Goal: Task Accomplishment & Management: Use online tool/utility

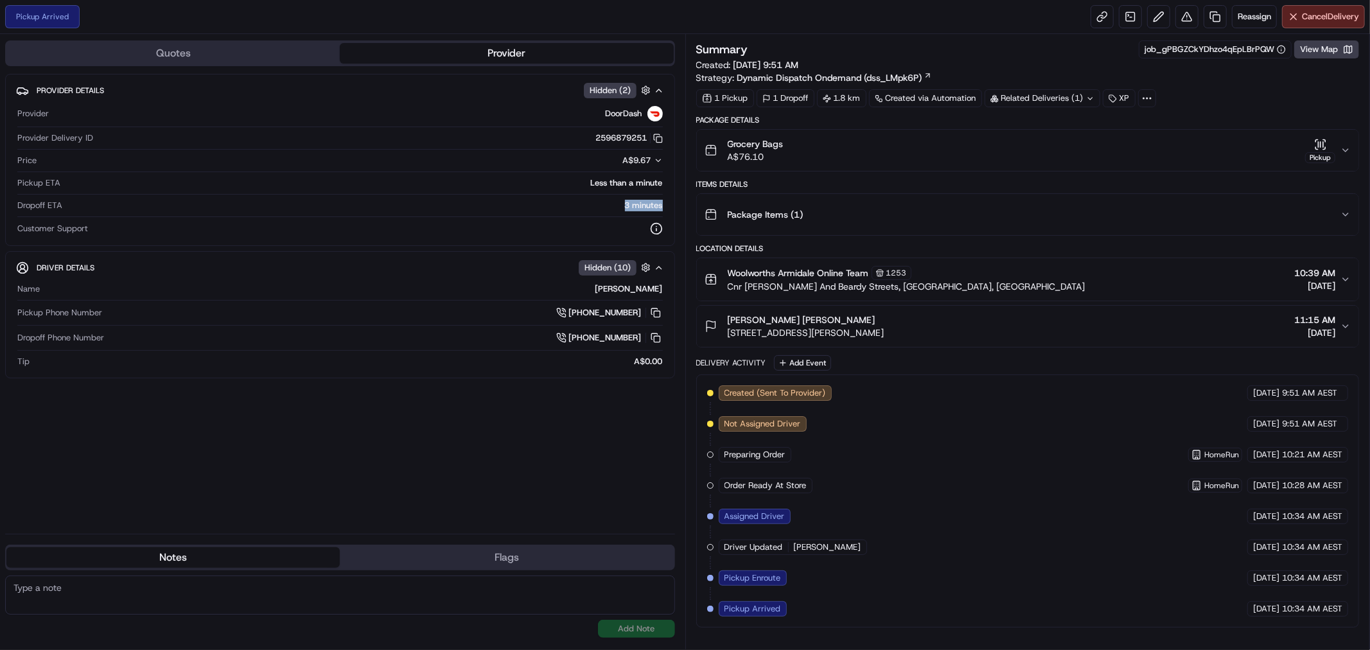
drag, startPoint x: 620, startPoint y: 197, endPoint x: 672, endPoint y: 207, distance: 53.5
click at [663, 203] on div "Provider DoorDash Provider Delivery ID 2596879251 Copy 00d2bbf3-209f-4dd7-938e-…" at bounding box center [340, 170] width 648 height 139
click at [1308, 46] on button "View Map" at bounding box center [1326, 49] width 65 height 18
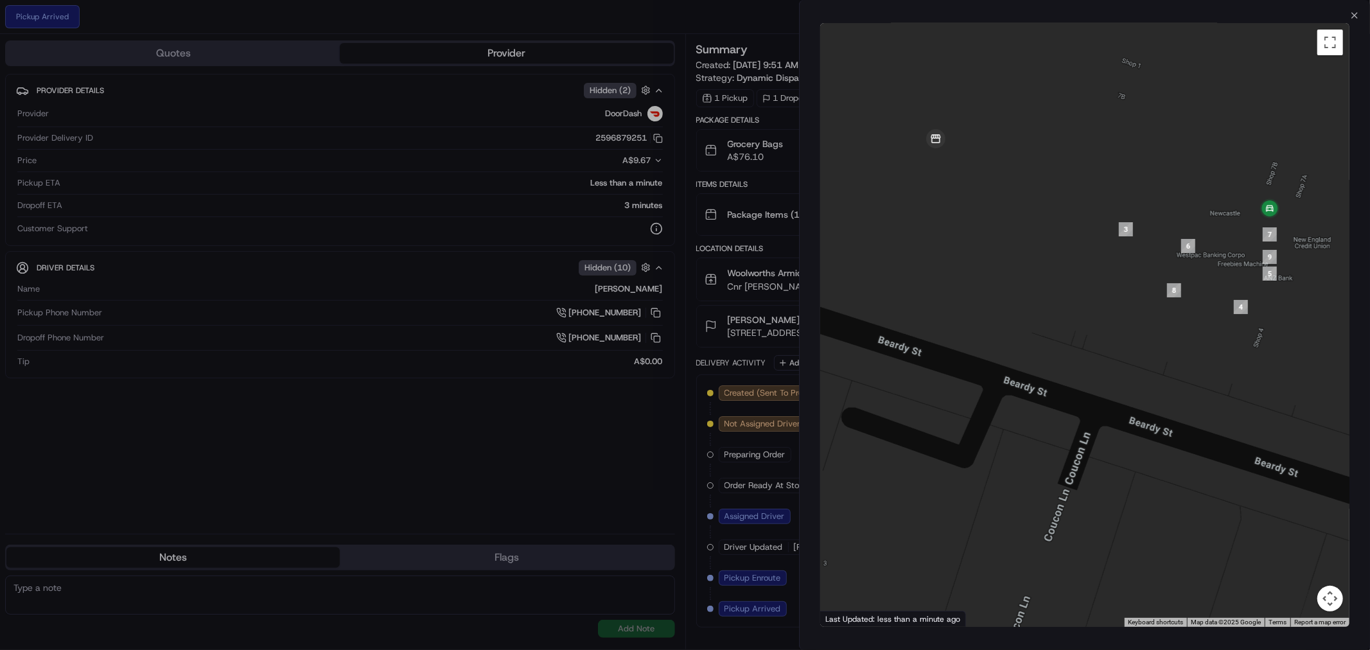
drag, startPoint x: 1114, startPoint y: 177, endPoint x: 1109, endPoint y: 226, distance: 49.0
click at [1109, 226] on div at bounding box center [1084, 325] width 529 height 604
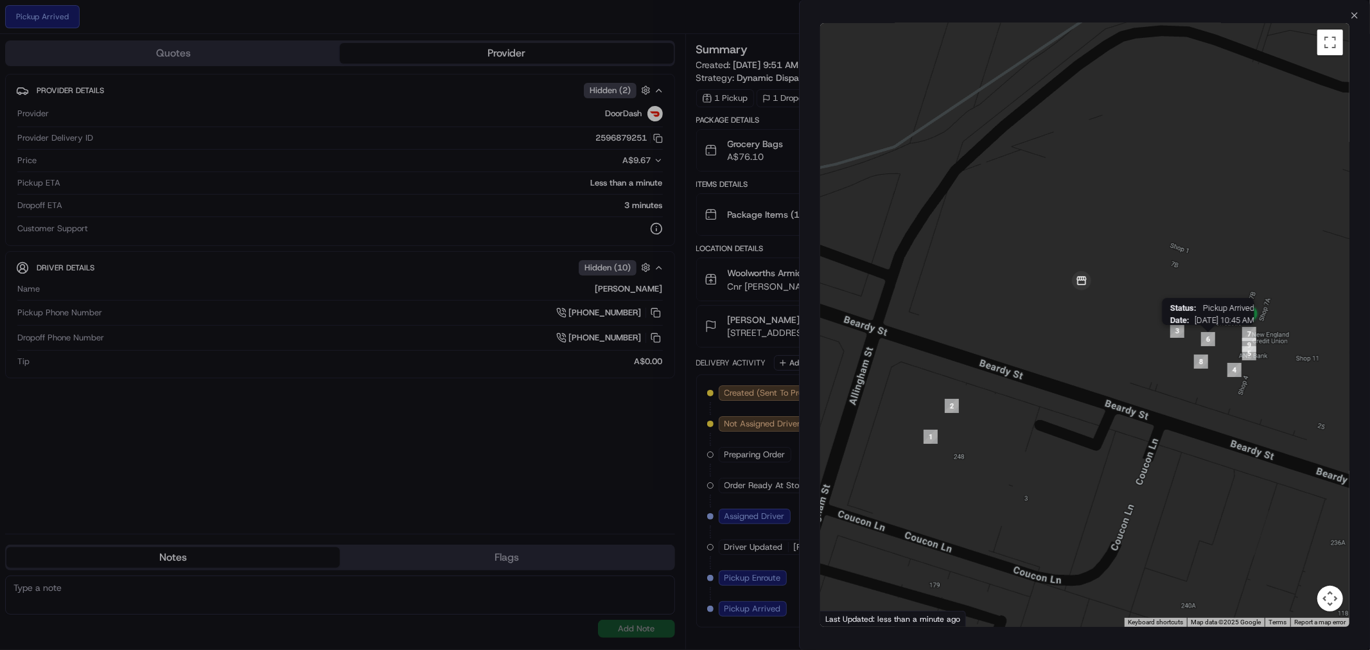
click at [1100, 335] on div "Status : Pickup Arrived Date : 08/23/2025 10:45 AM" at bounding box center [1084, 325] width 529 height 604
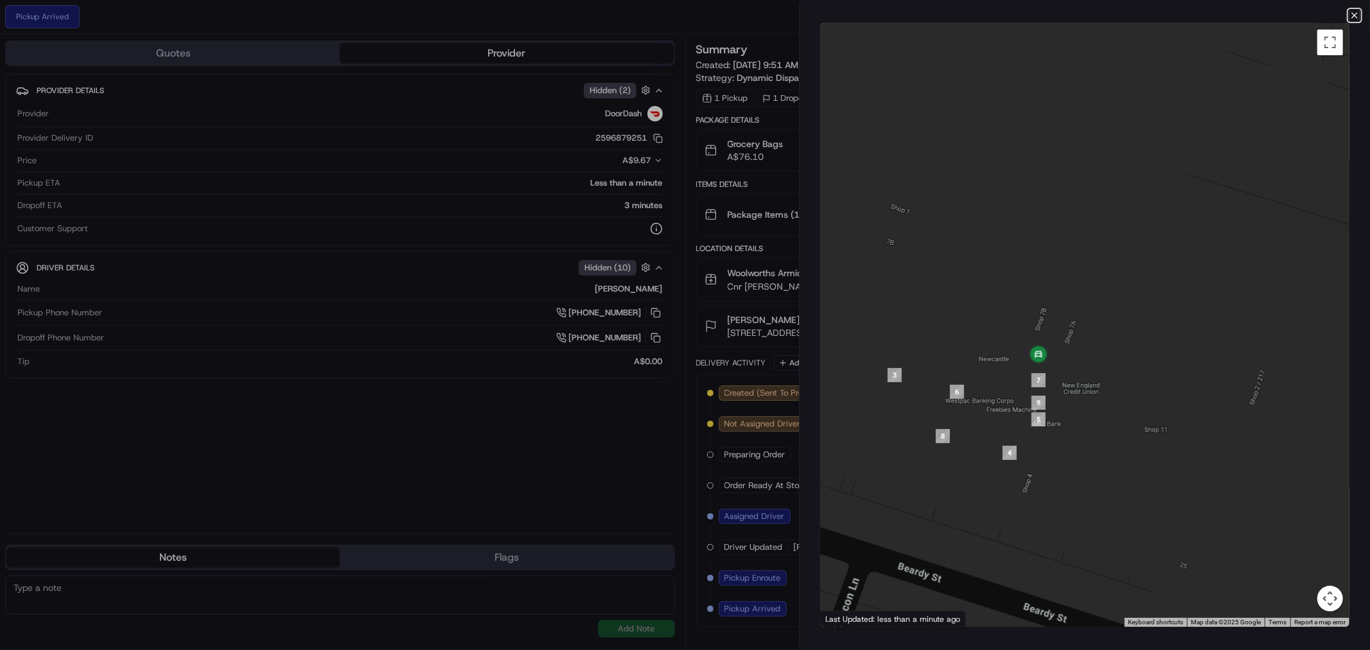
click at [1354, 11] on icon "button" at bounding box center [1354, 15] width 10 height 10
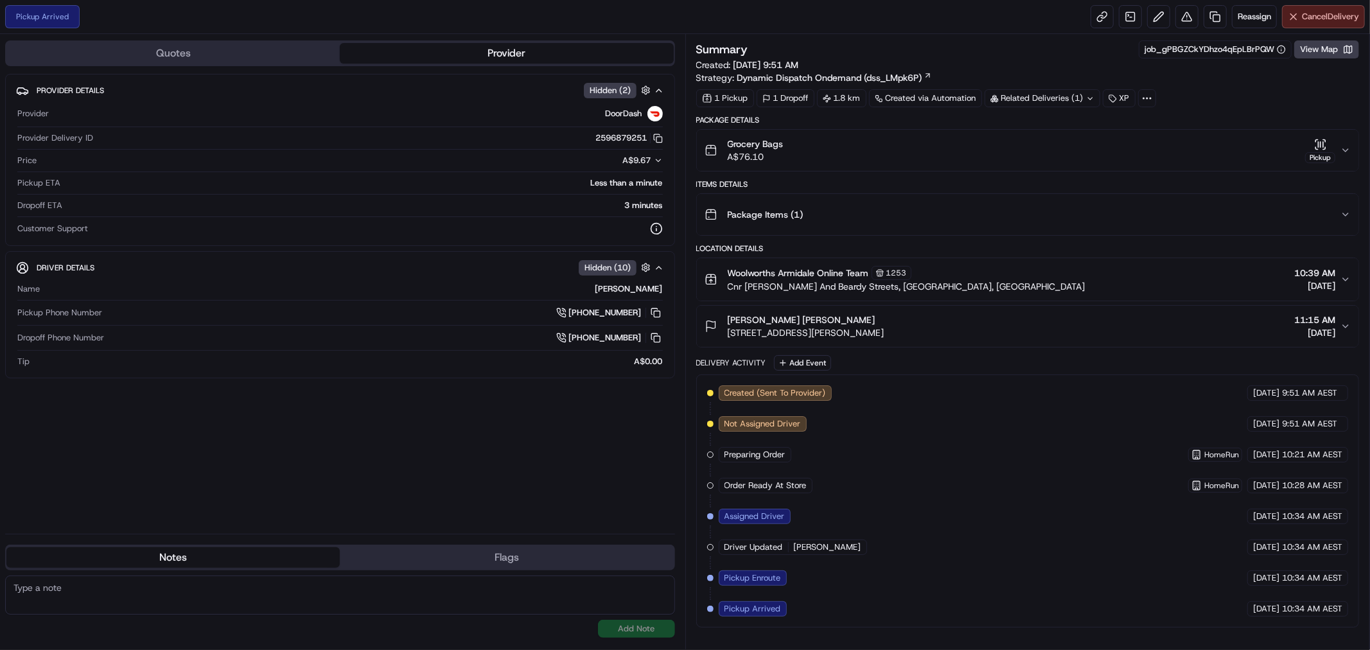
click at [1338, 13] on span "Cancel Delivery" at bounding box center [1330, 17] width 57 height 12
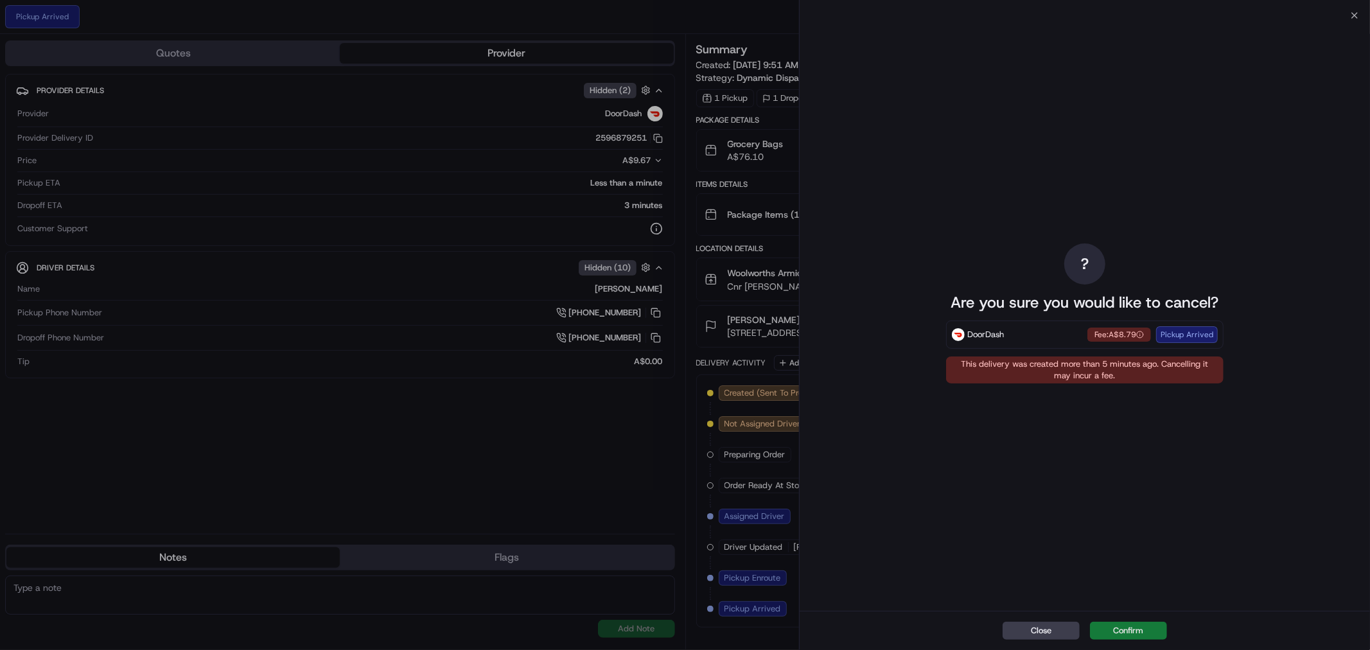
click at [1128, 630] on button "Confirm" at bounding box center [1128, 631] width 77 height 18
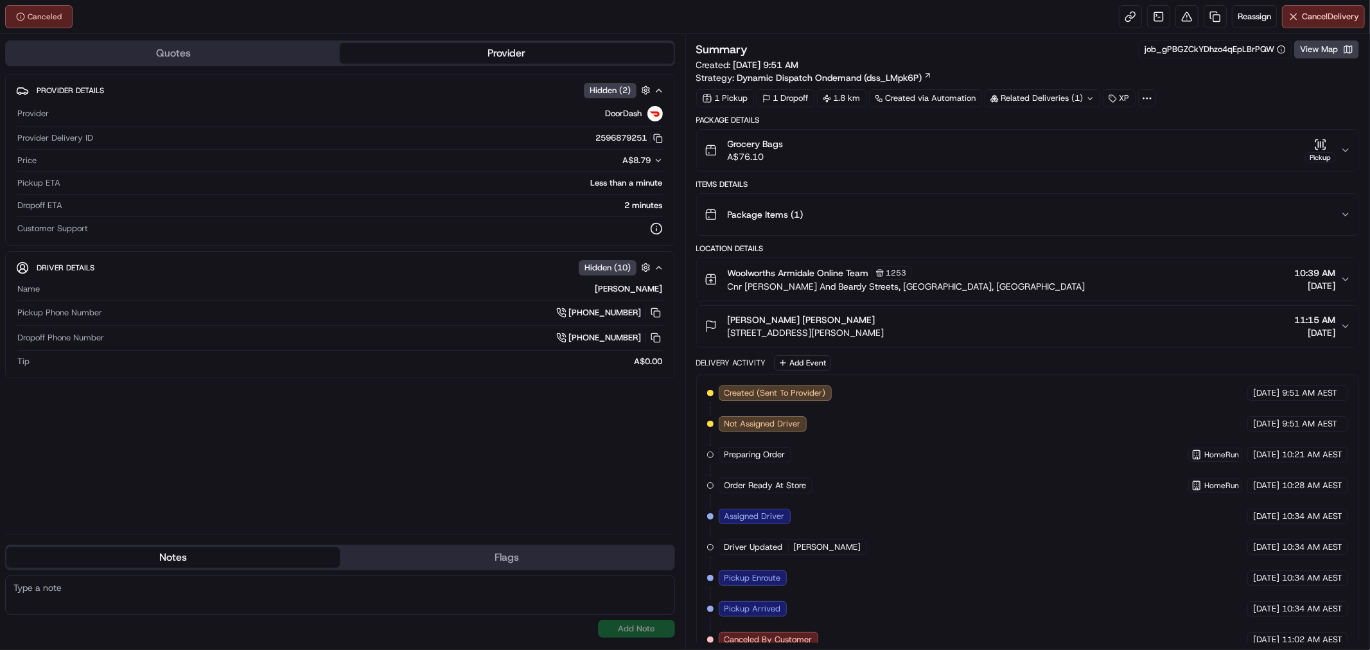
scroll to position [17, 0]
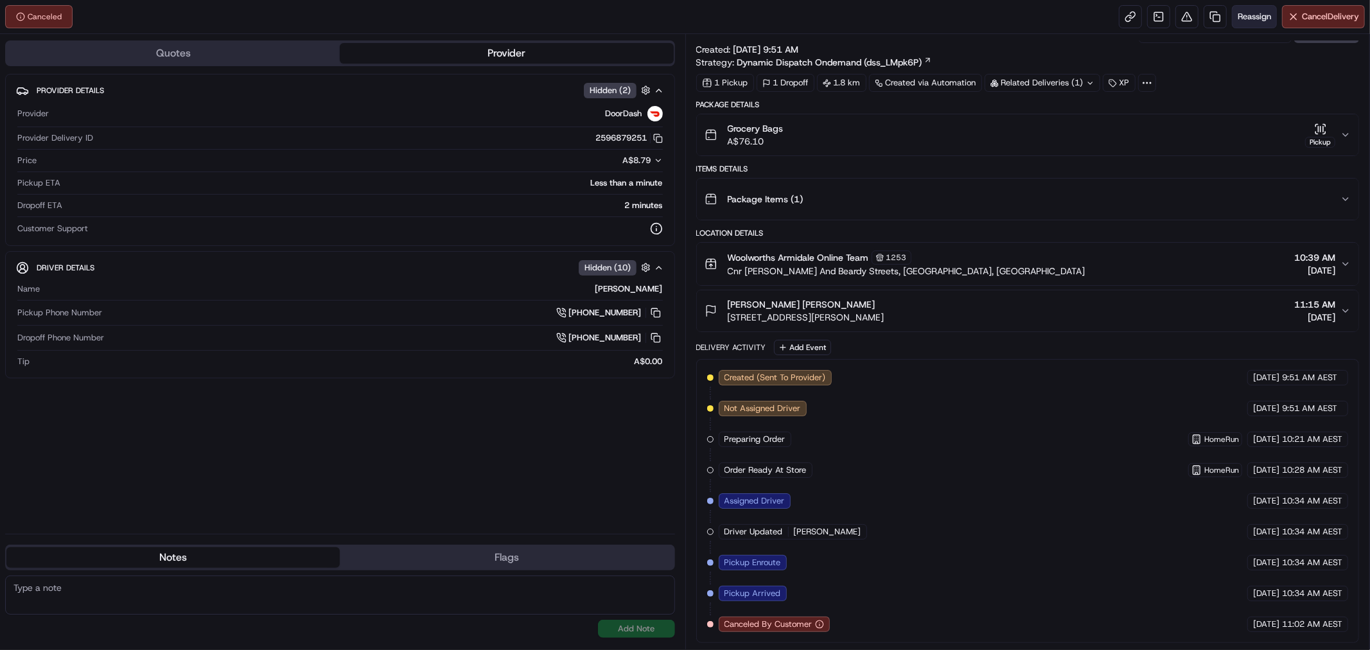
click at [1249, 15] on span "Reassign" at bounding box center [1254, 17] width 33 height 12
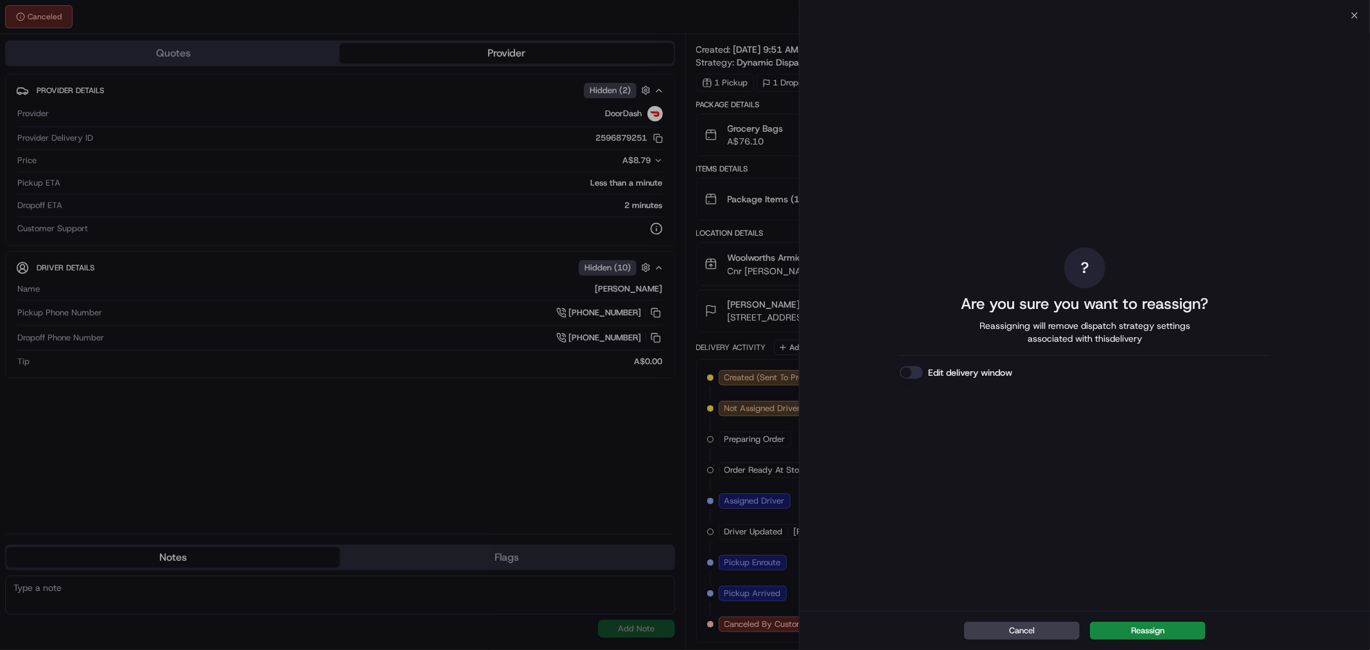
click at [915, 373] on button "Edit delivery window" at bounding box center [911, 372] width 23 height 13
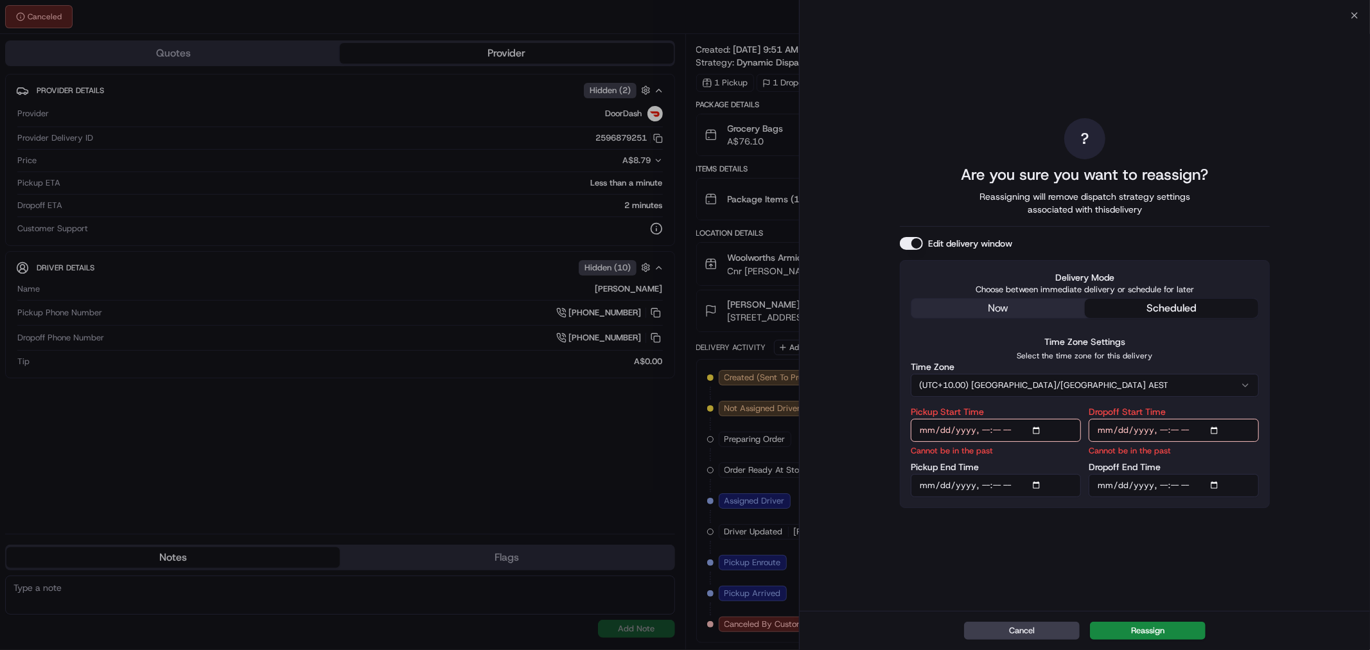
click at [1008, 305] on div "? Are you sure you want to reassign? Reassigning will remove dispatch strategy …" at bounding box center [1085, 313] width 370 height 590
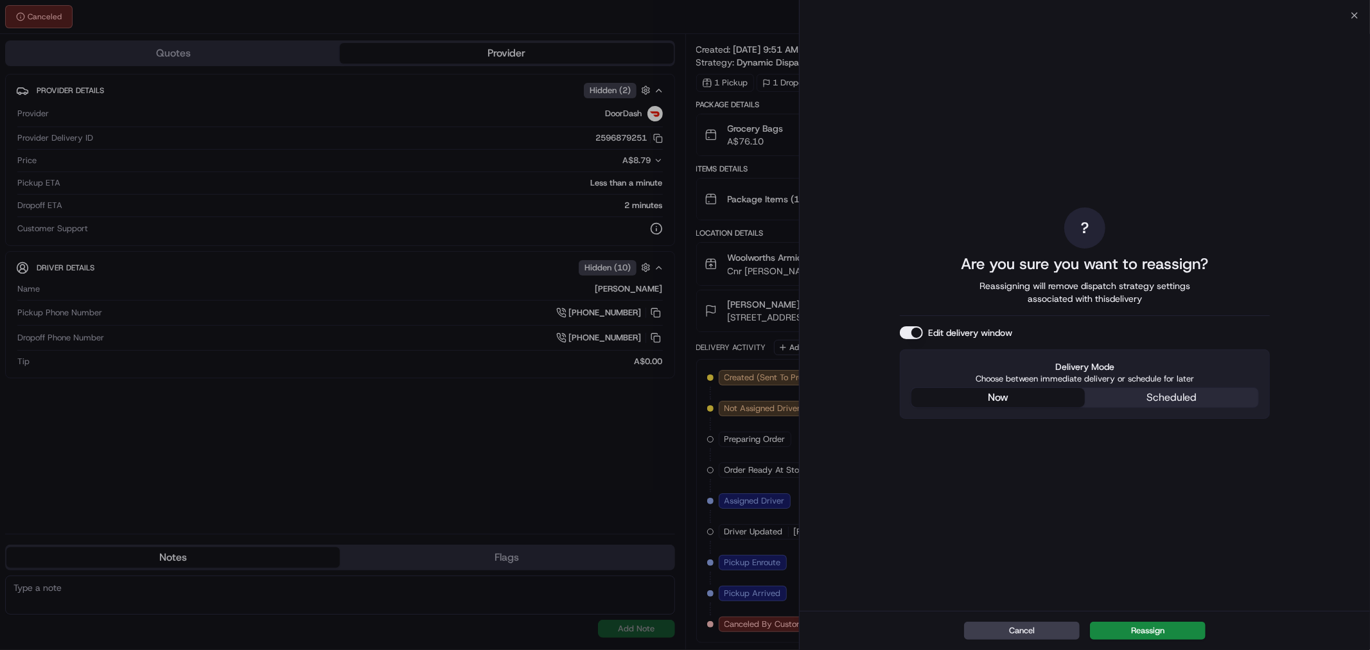
click at [1146, 624] on button "Reassign" at bounding box center [1148, 631] width 116 height 18
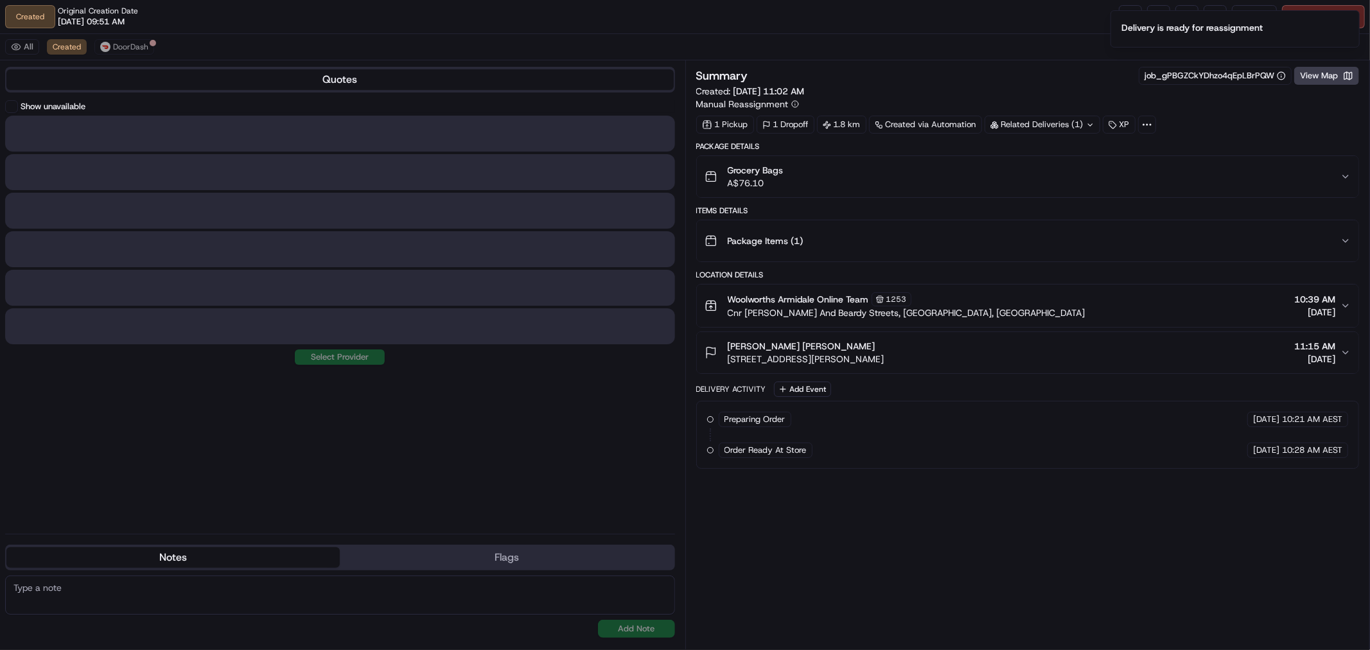
scroll to position [0, 0]
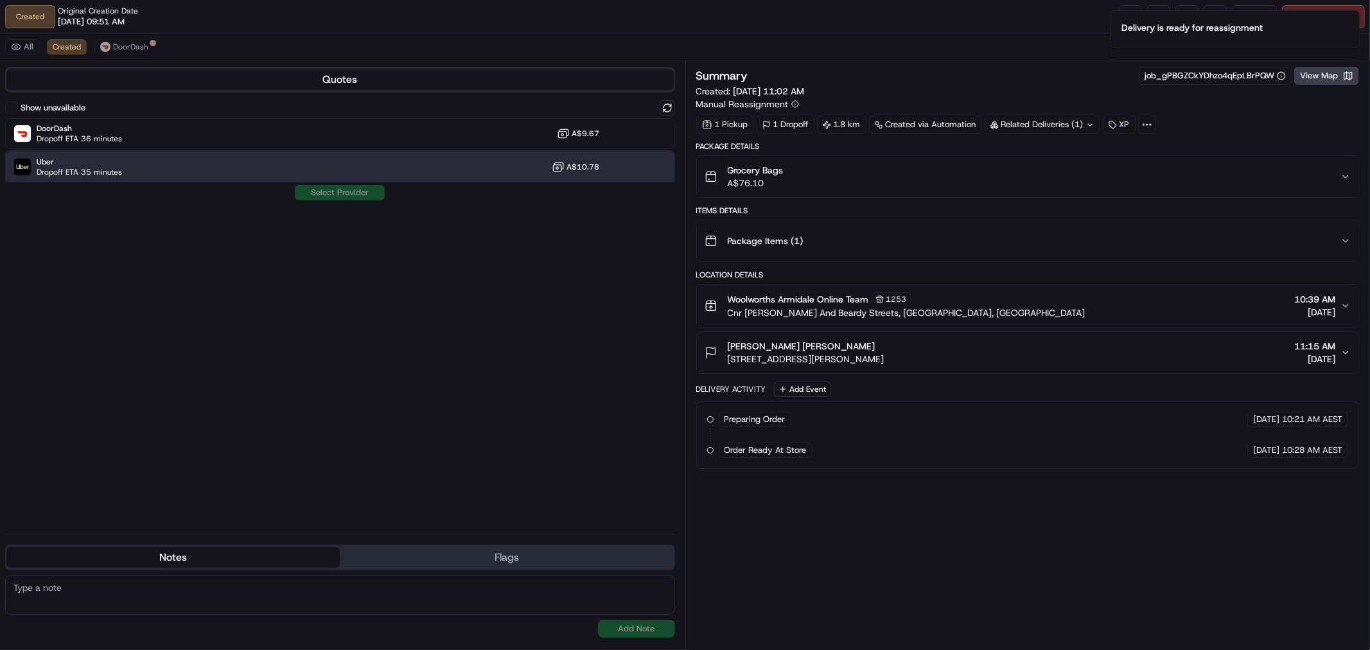
click at [156, 161] on div "Uber Dropoff ETA 35 minutes A$10.78" at bounding box center [340, 167] width 670 height 31
click at [328, 189] on button "Assign Provider" at bounding box center [339, 192] width 91 height 15
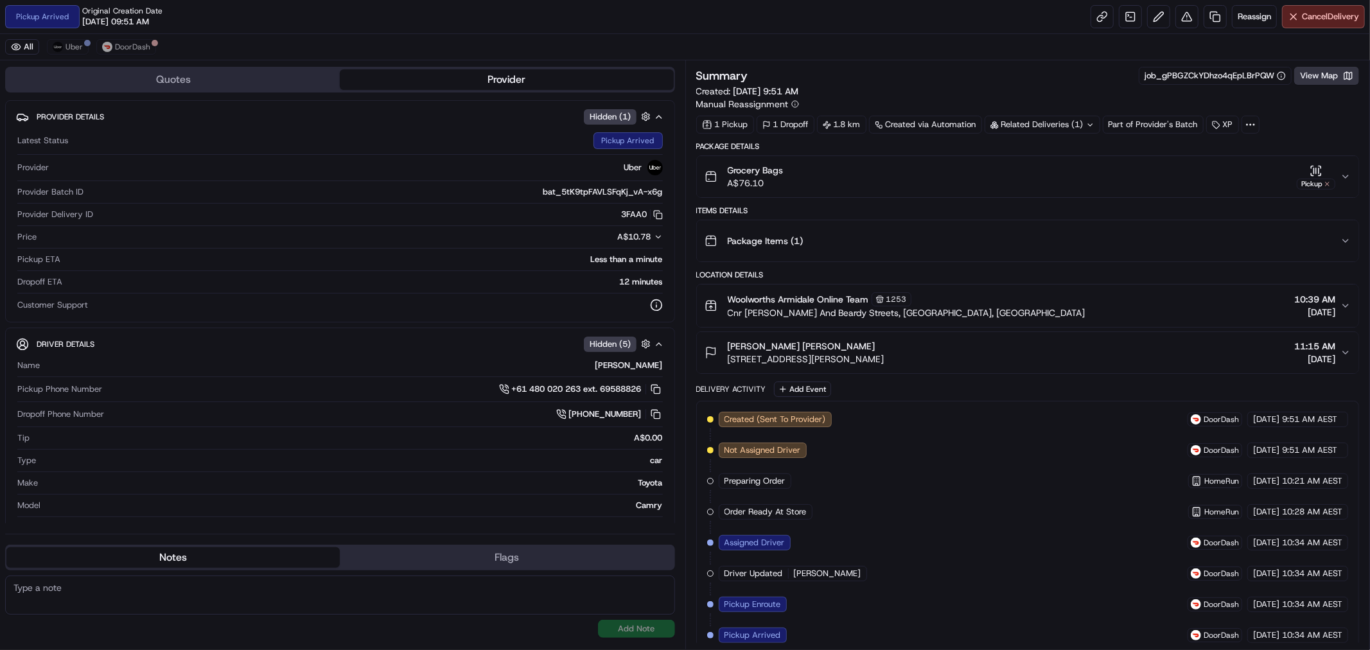
click at [1324, 72] on button "View Map" at bounding box center [1326, 76] width 65 height 18
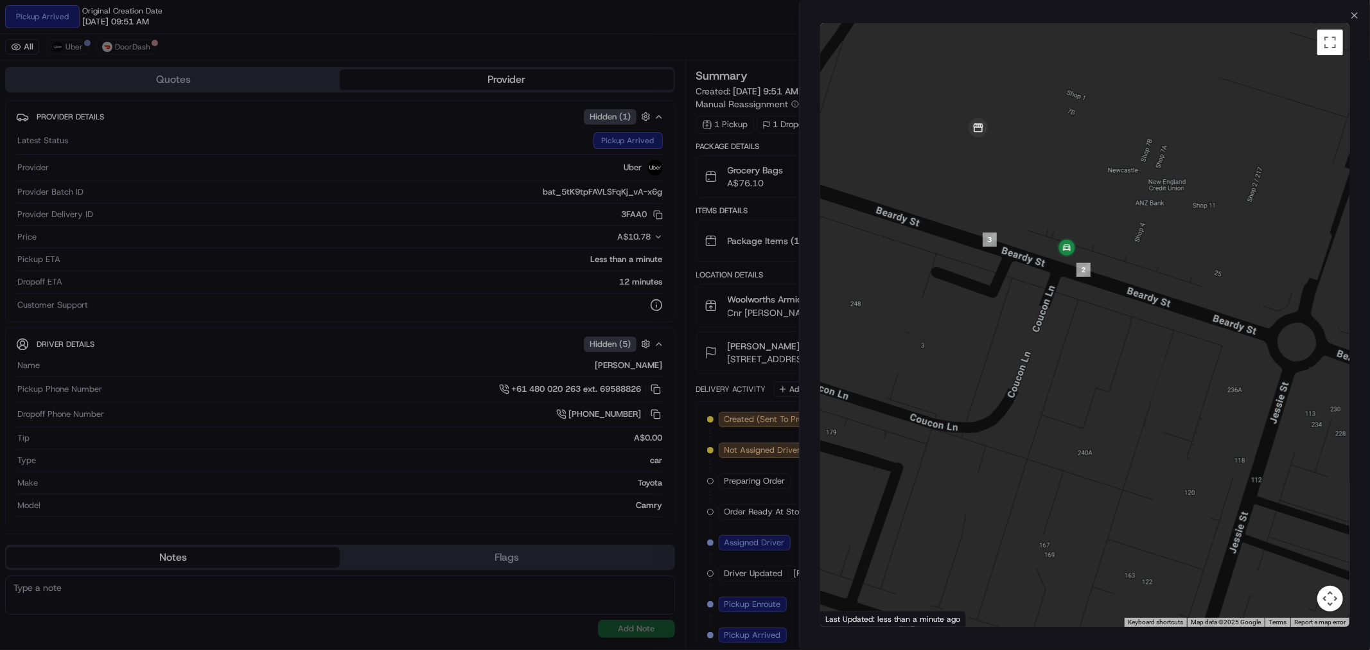
drag, startPoint x: 993, startPoint y: 138, endPoint x: 1009, endPoint y: 366, distance: 228.6
click at [1006, 365] on div at bounding box center [1084, 325] width 529 height 604
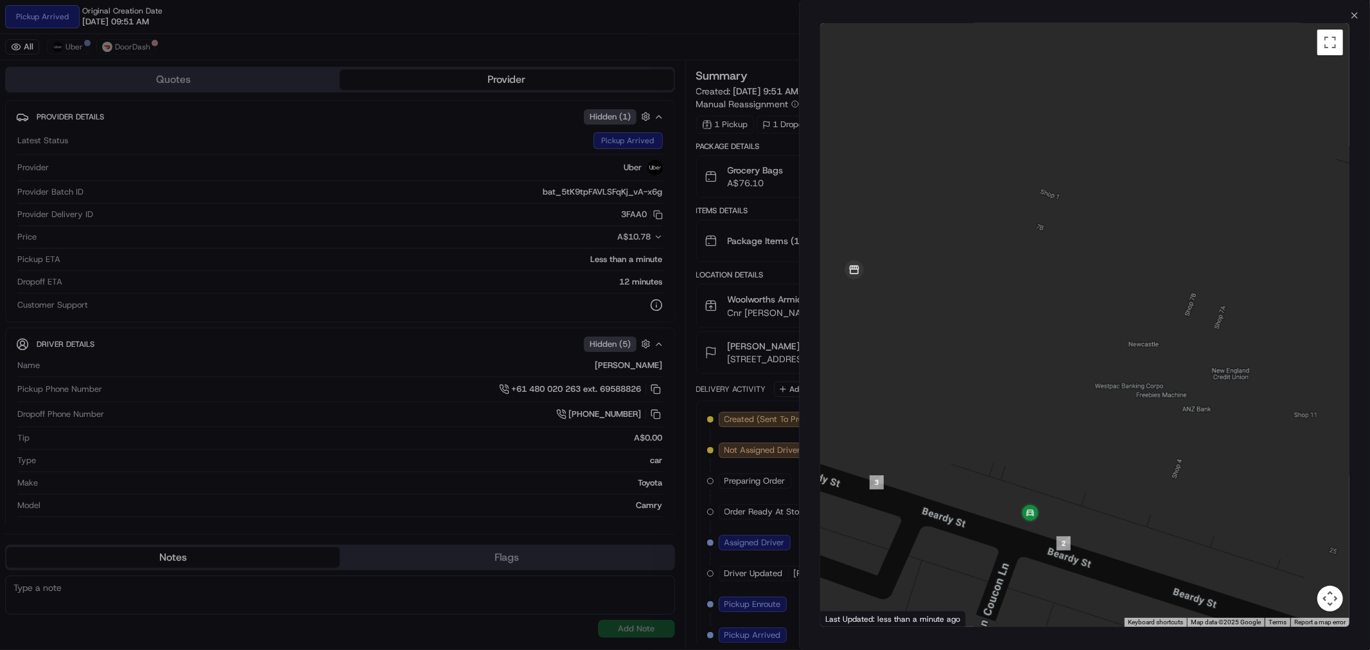
click at [1362, 13] on div "Close ← Move left → Move right ↑ Move up ↓ Move down + Zoom in - Zoom out Home …" at bounding box center [1084, 325] width 571 height 650
click at [1358, 13] on icon "button" at bounding box center [1354, 15] width 10 height 10
